Goal: Information Seeking & Learning: Learn about a topic

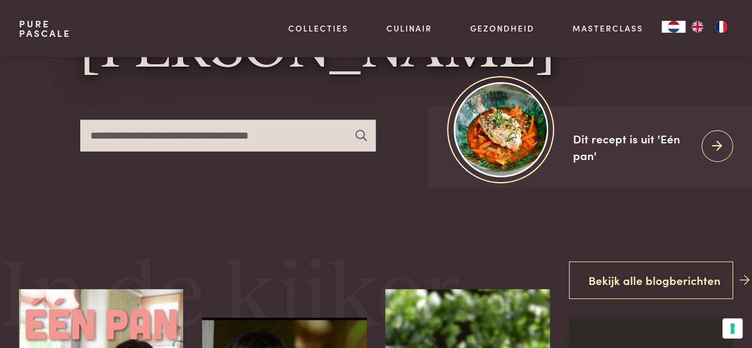
scroll to position [112, 0]
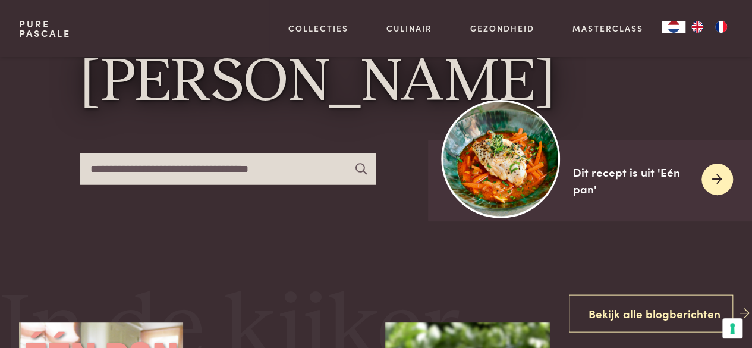
click at [722, 181] on div at bounding box center [717, 179] width 32 height 32
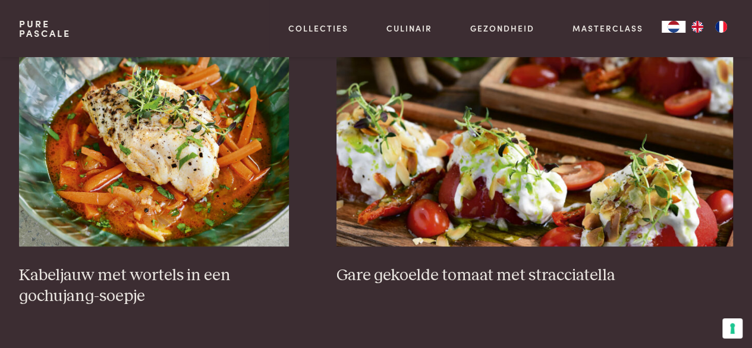
scroll to position [724, 0]
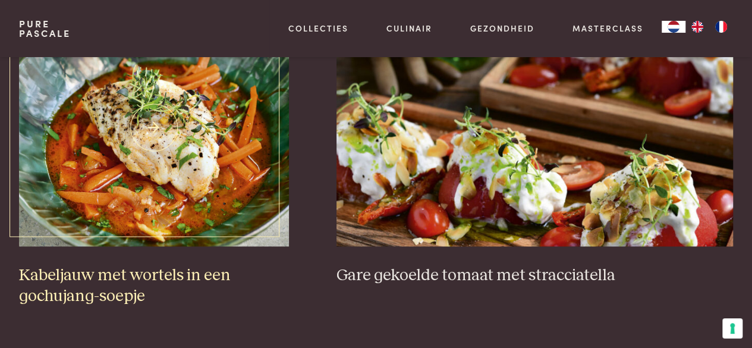
click at [161, 265] on h3 "Kabeljauw met wortels in een gochujang-soepje" at bounding box center [154, 285] width 270 height 41
